Goal: Task Accomplishment & Management: Manage account settings

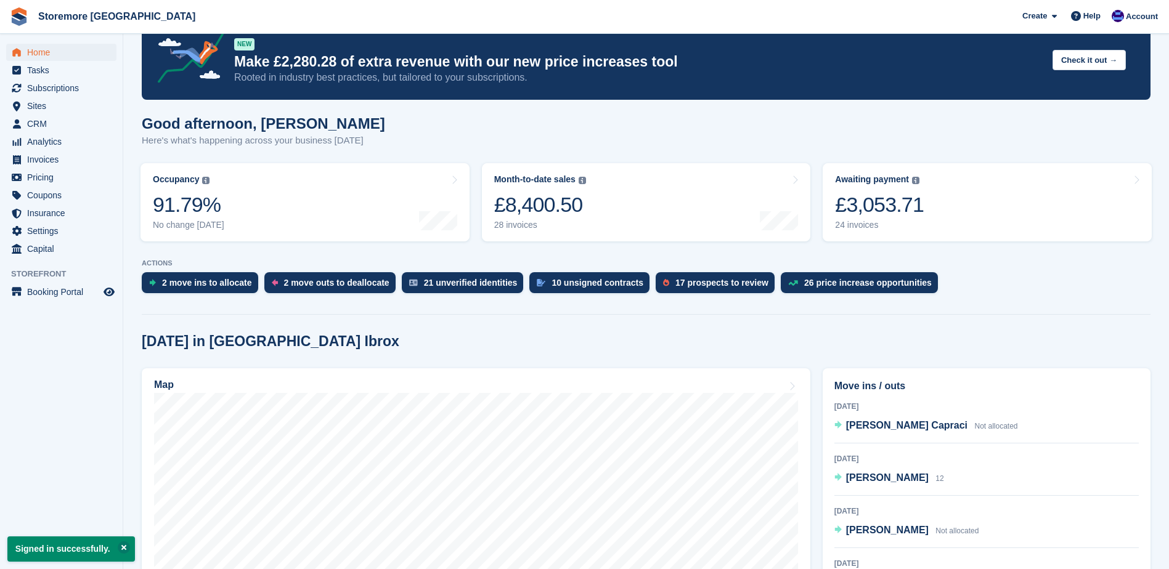
scroll to position [62, 0]
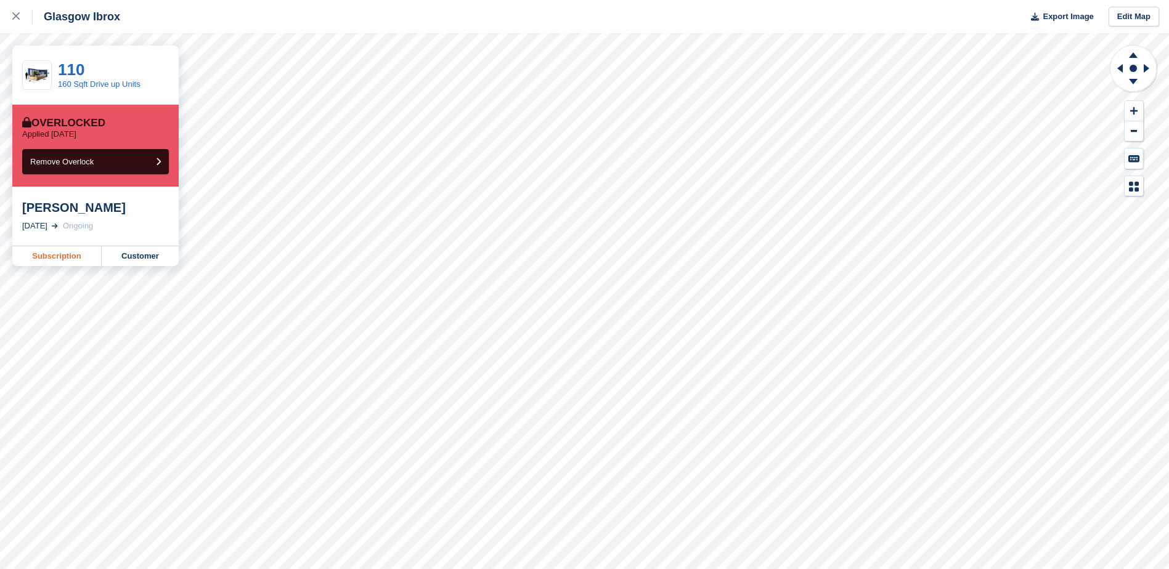
click at [70, 256] on link "Subscription" at bounding box center [56, 256] width 89 height 20
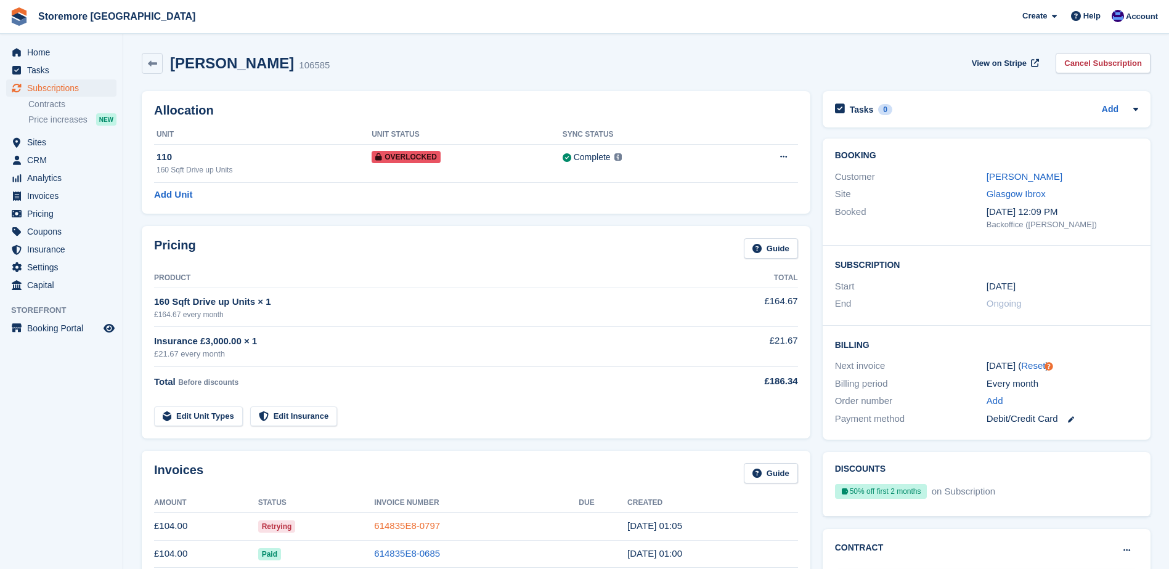
click at [420, 522] on link "614835E8-0797" at bounding box center [407, 526] width 66 height 10
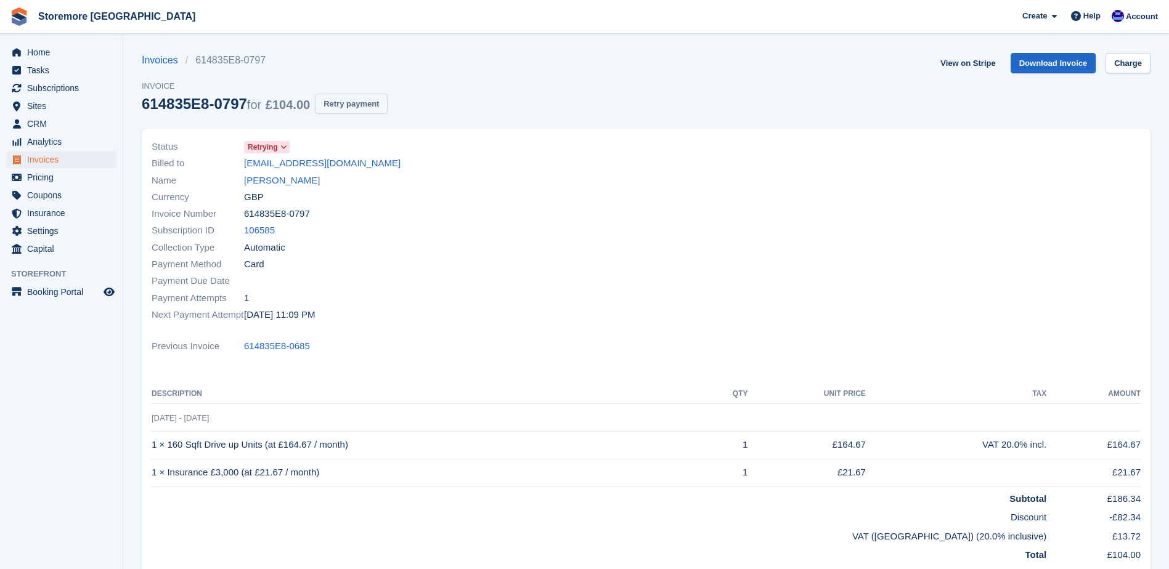
click at [354, 111] on button "Retry payment" at bounding box center [351, 104] width 73 height 20
